Goal: Task Accomplishment & Management: Manage account settings

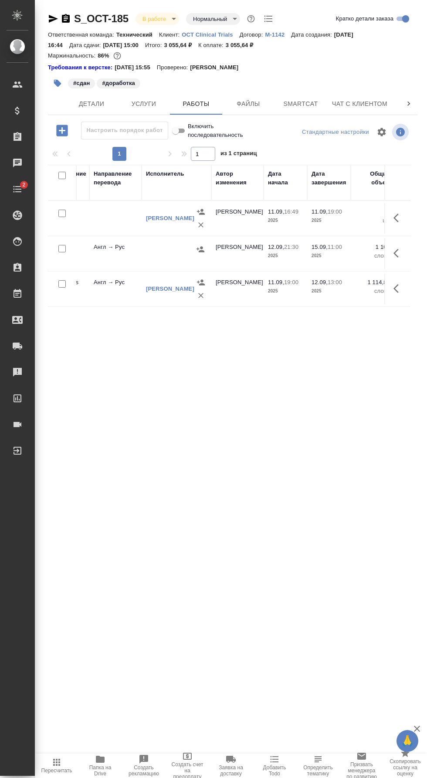
scroll to position [0, 224]
click at [199, 247] on icon "button" at bounding box center [199, 249] width 9 height 9
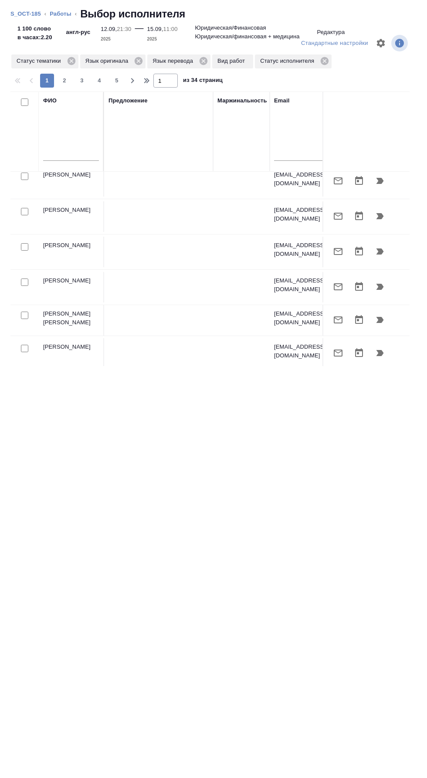
scroll to position [0, 0]
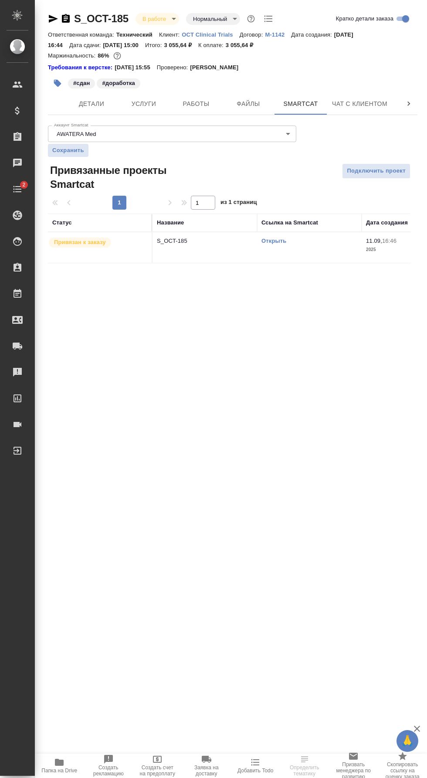
click at [25, 265] on div at bounding box center [24, 267] width 24 height 10
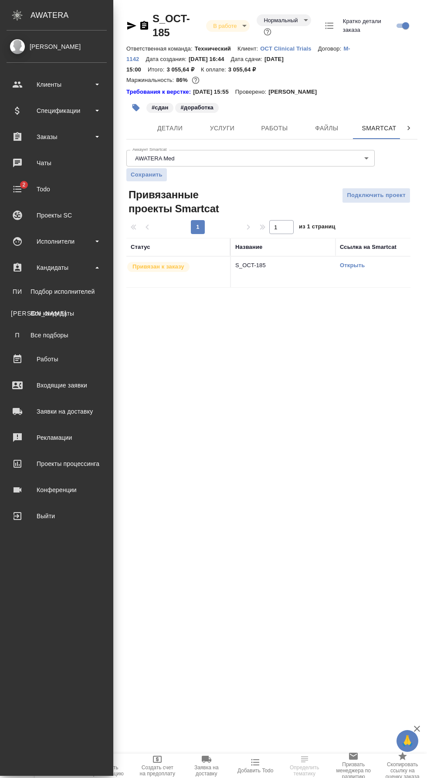
click at [83, 238] on div "Исполнители" at bounding box center [57, 241] width 100 height 13
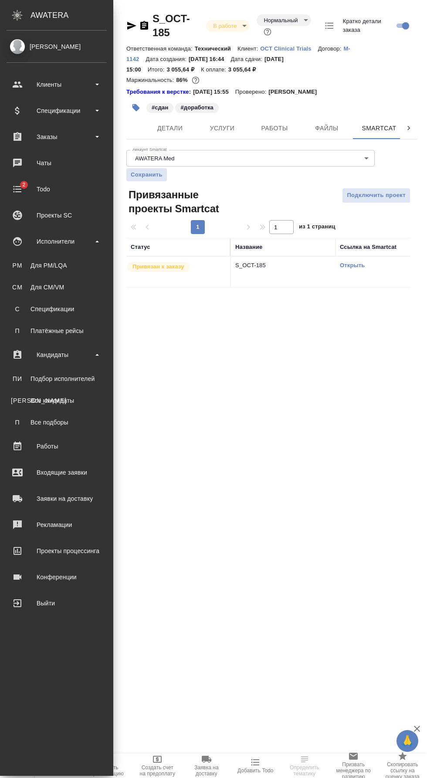
click at [85, 267] on div "Для PM/LQA" at bounding box center [57, 265] width 92 height 9
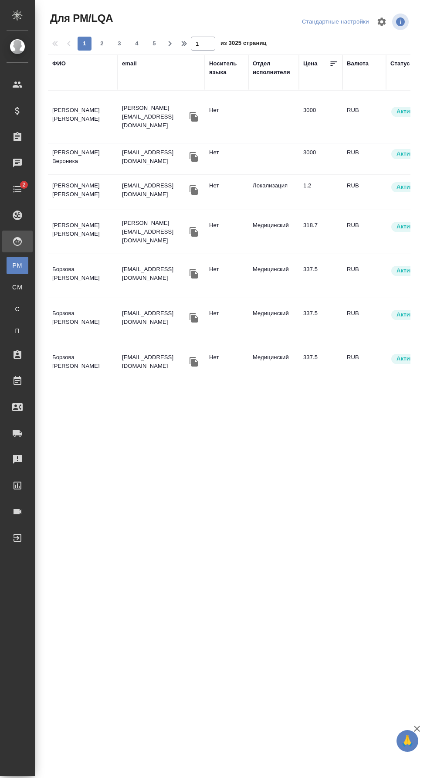
click at [260, 65] on div "Отдел исполнителя" at bounding box center [274, 67] width 42 height 17
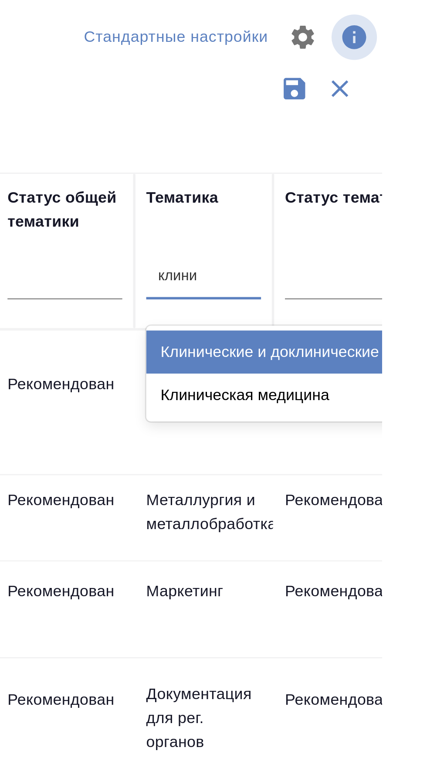
click at [387, 136] on div "Клинические и доклинические исследования" at bounding box center [390, 137] width 131 height 16
type input "клини"
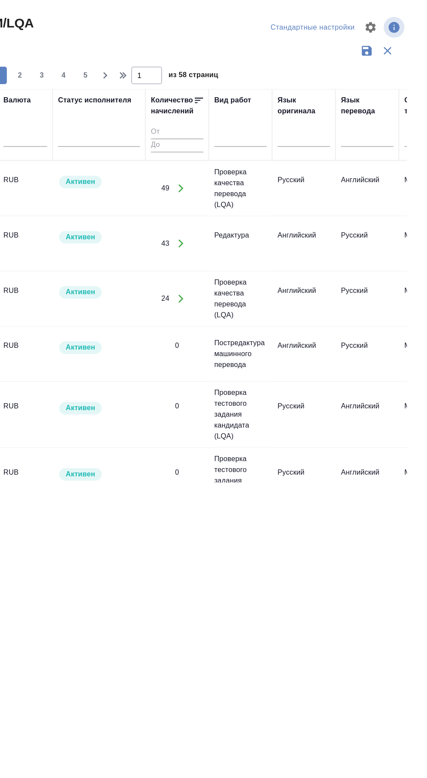
scroll to position [0, 258]
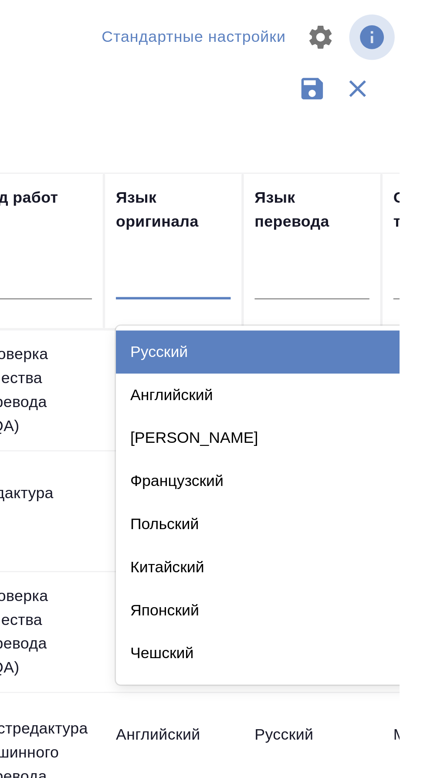
click at [356, 152] on div "Английский" at bounding box center [372, 152] width 131 height 16
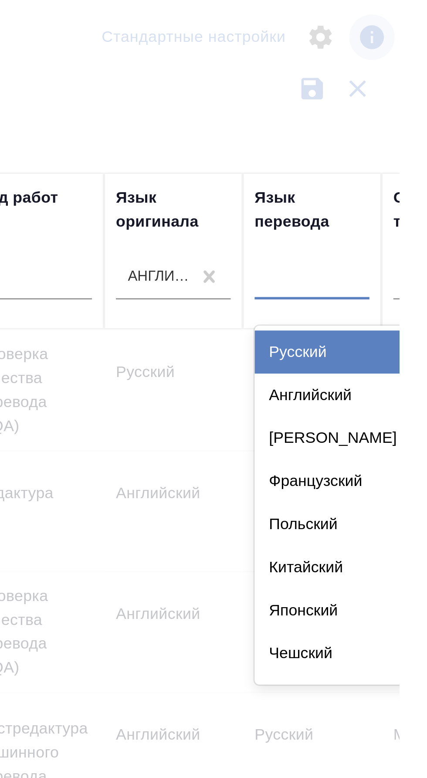
click at [387, 134] on div "Русский" at bounding box center [423, 137] width 131 height 16
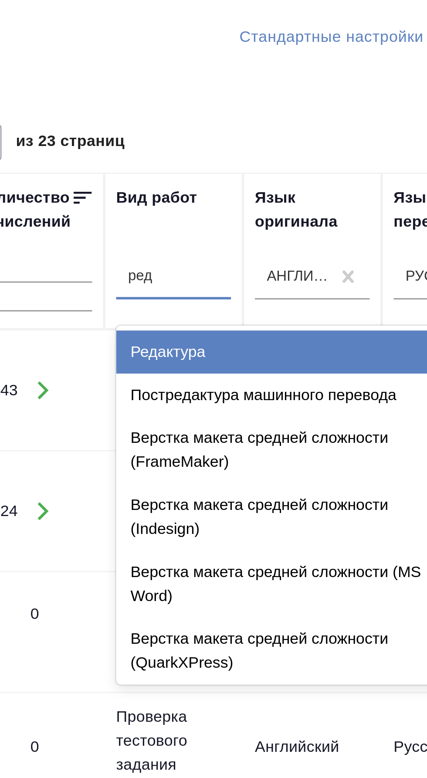
scroll to position [0, 0]
click at [307, 135] on div "Редактура" at bounding box center [322, 137] width 131 height 16
type input "ред"
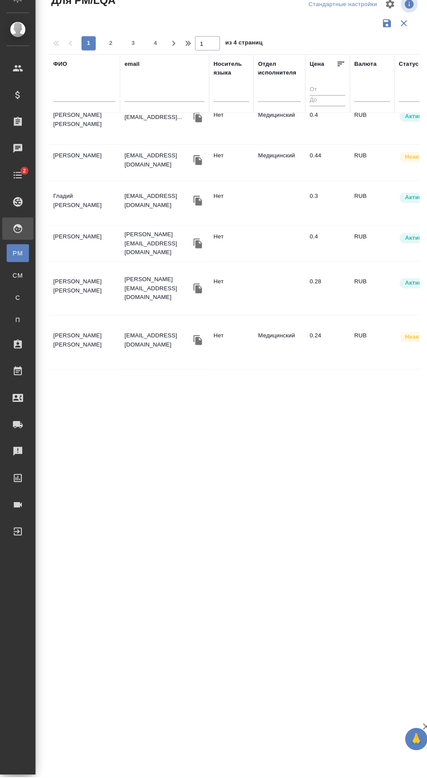
scroll to position [1, 0]
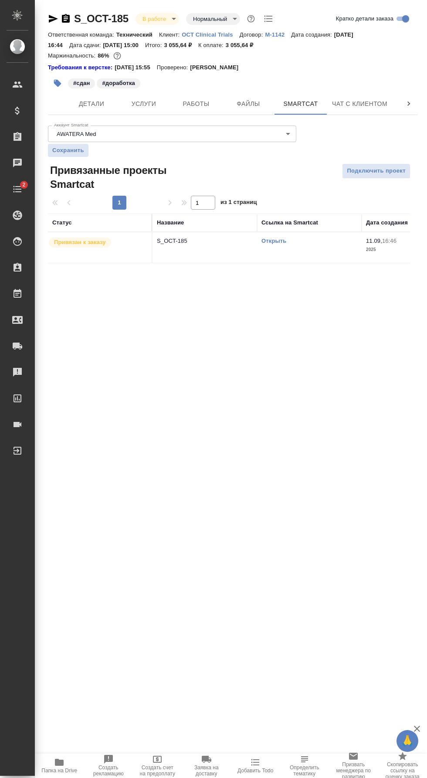
click at [275, 241] on link "Открыть" at bounding box center [274, 241] width 25 height 7
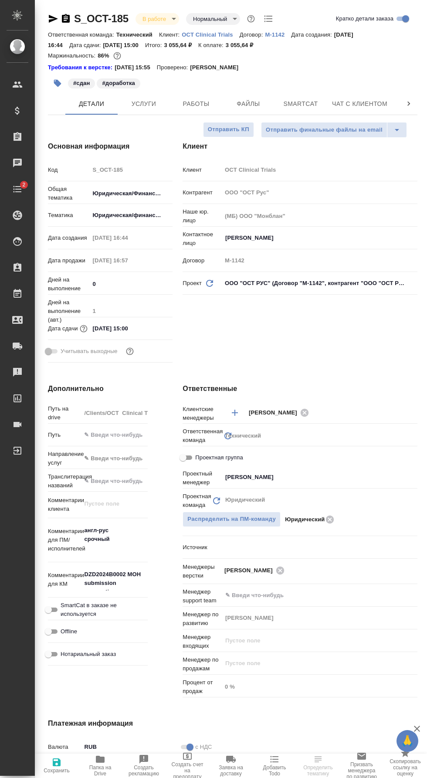
select select "RU"
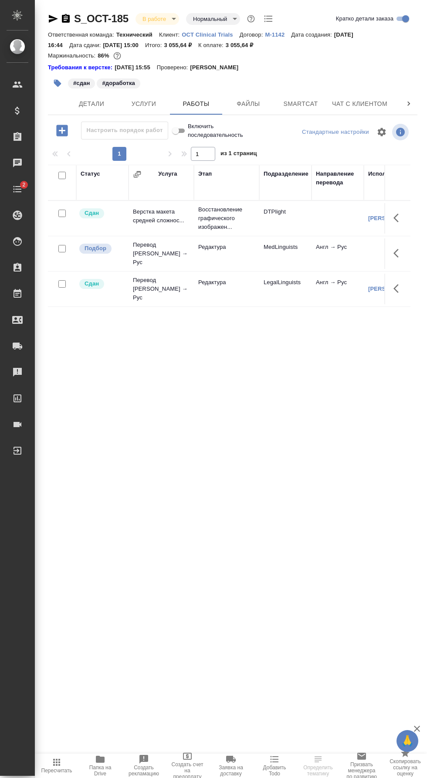
click at [399, 250] on icon "button" at bounding box center [399, 253] width 10 height 10
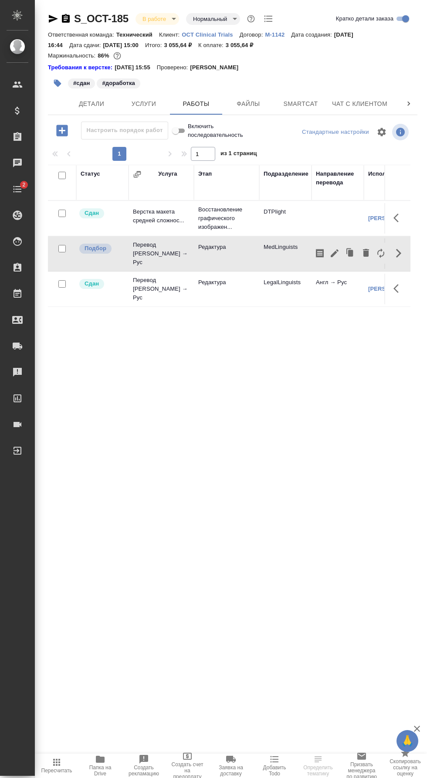
click at [330, 251] on icon "button" at bounding box center [335, 253] width 10 height 10
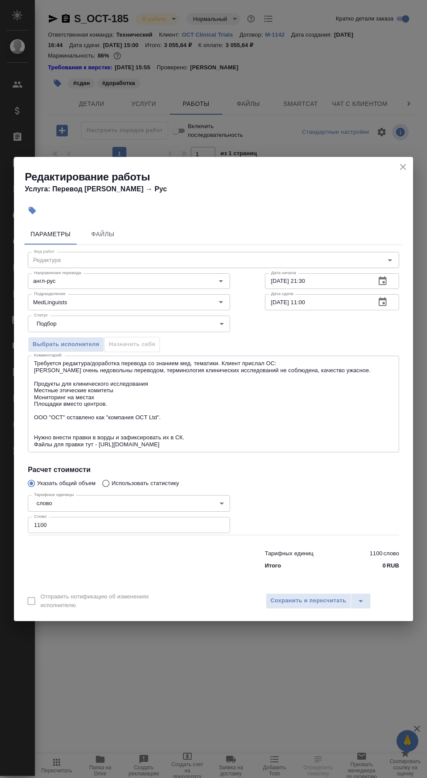
click at [239, 438] on textarea "Требуется редактура/доработка перевода со знанием мед. тематики. Клиент прислал…" at bounding box center [213, 404] width 359 height 88
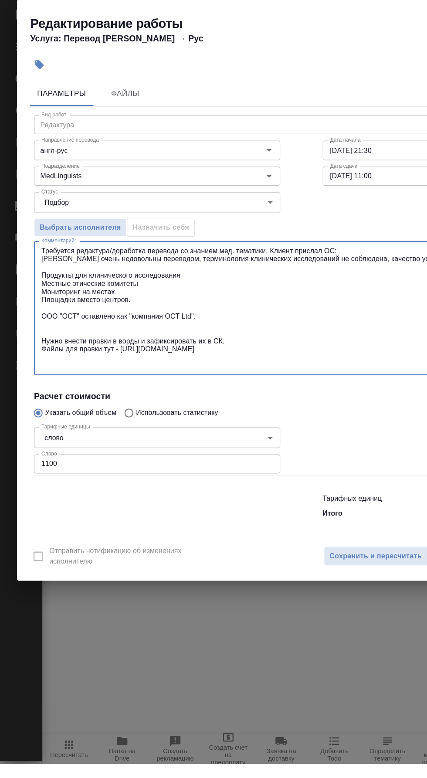
click at [262, 433] on textarea "Требуется редактура/доработка перевода со знанием мед. тематики. Клиент прислал…" at bounding box center [213, 404] width 359 height 101
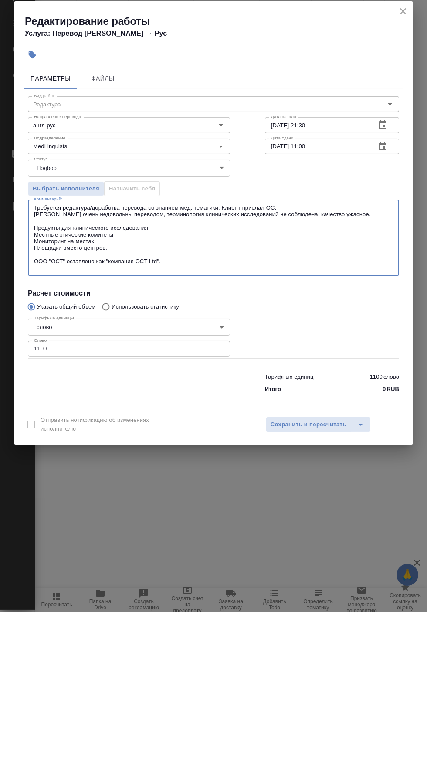
type textarea "Требуется редактура/доработка перевода со знанием мед. тематики. Клиент прислал…"
click at [314, 594] on button "Сохранить и пересчитать" at bounding box center [308, 591] width 85 height 16
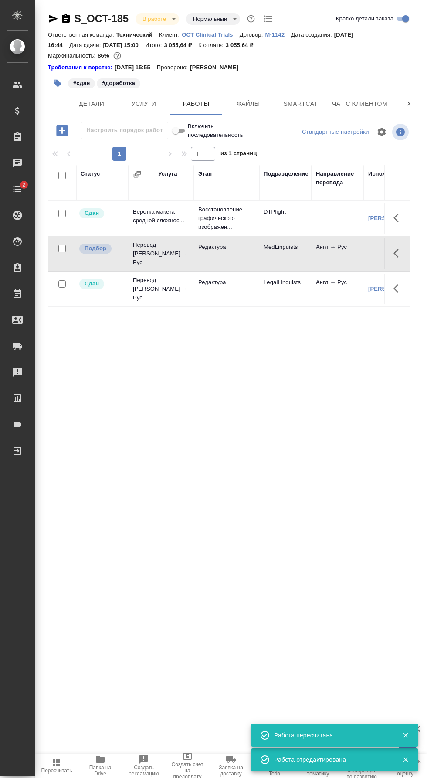
click at [396, 250] on icon "button" at bounding box center [399, 253] width 10 height 10
click at [323, 252] on icon "button" at bounding box center [320, 253] width 8 height 9
